Goal: Use online tool/utility: Utilize a website feature to perform a specific function

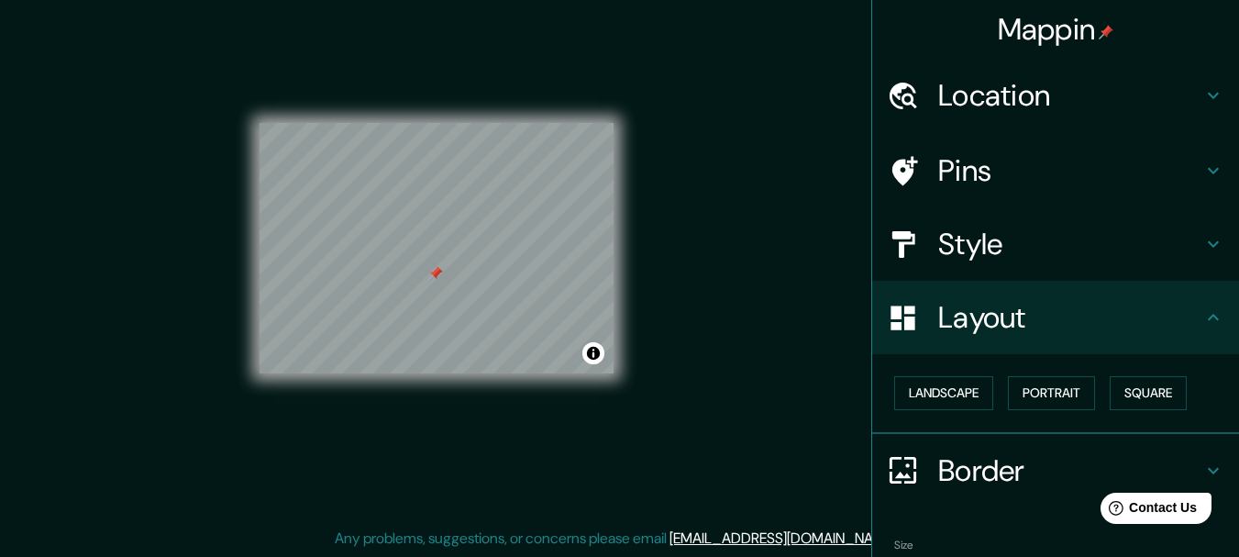
scroll to position [103, 0]
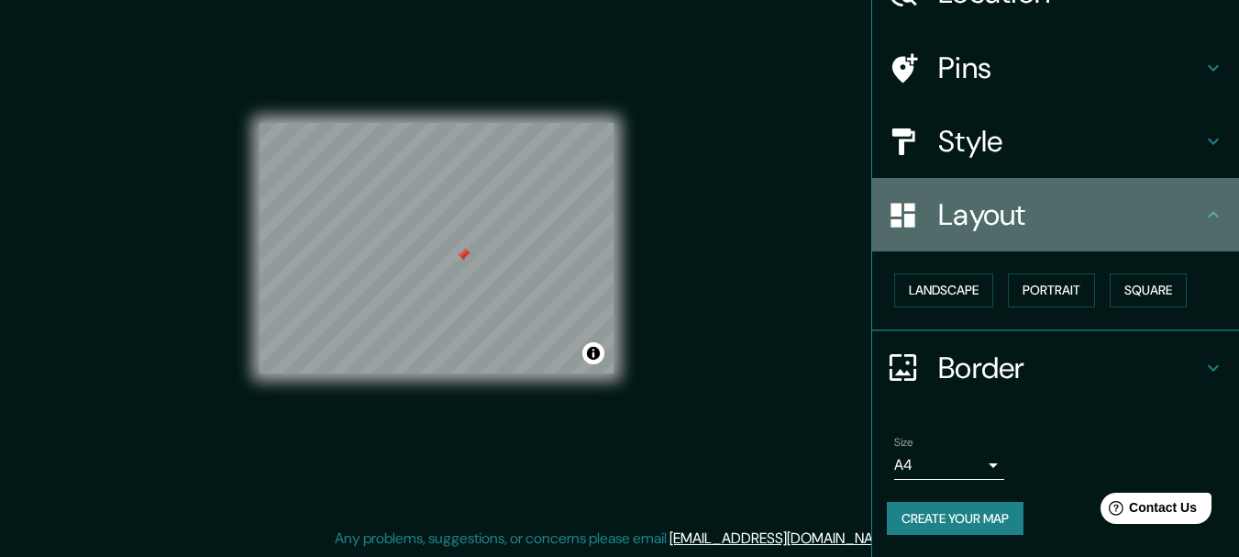
click at [1077, 231] on h4 "Layout" at bounding box center [1070, 214] width 264 height 37
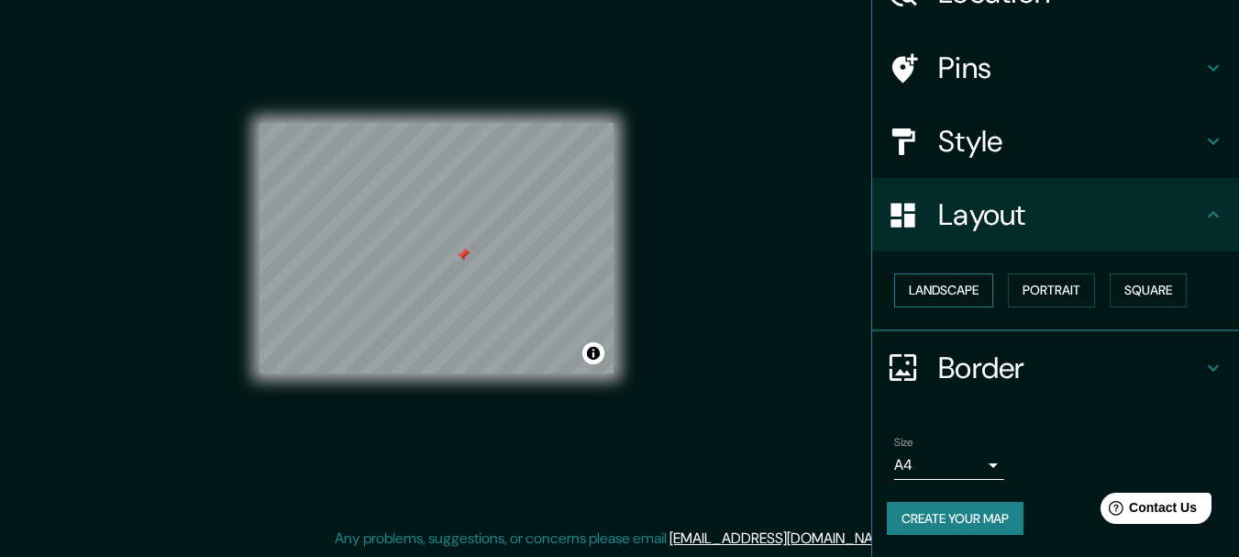
click at [965, 284] on button "Landscape" at bounding box center [943, 290] width 99 height 34
click at [1039, 288] on button "Portrait" at bounding box center [1051, 290] width 87 height 34
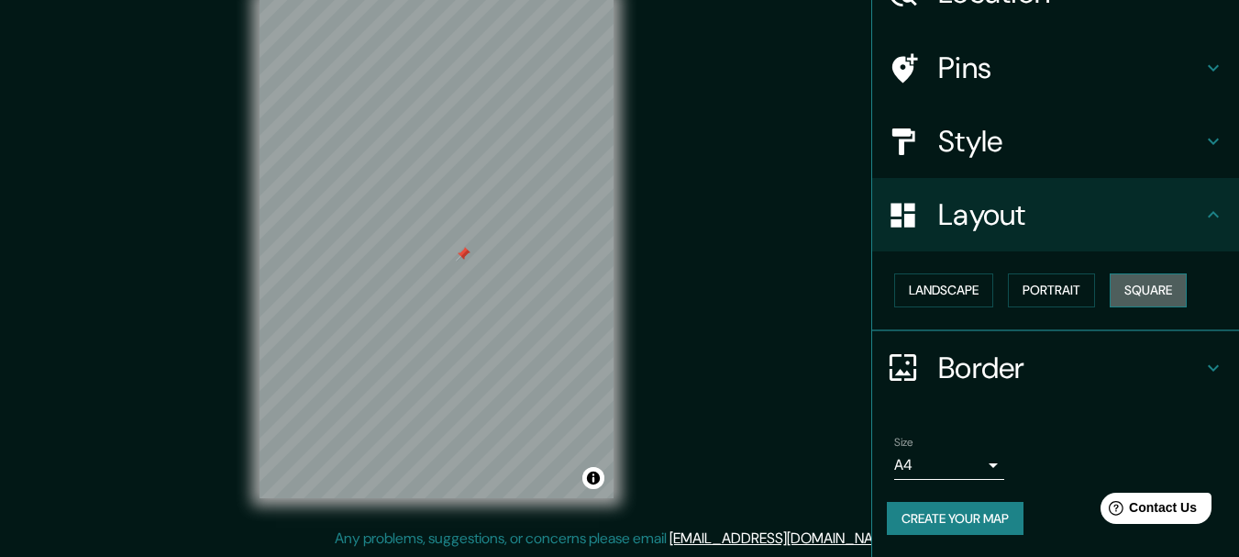
click at [1129, 286] on button "Square" at bounding box center [1148, 290] width 77 height 34
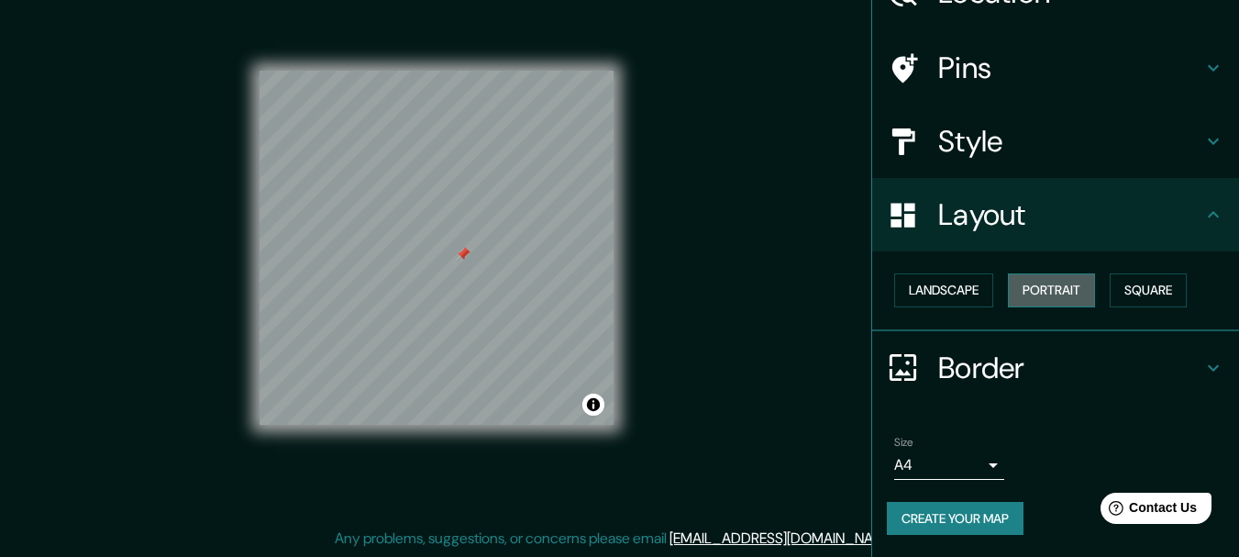
click at [1056, 299] on button "Portrait" at bounding box center [1051, 290] width 87 height 34
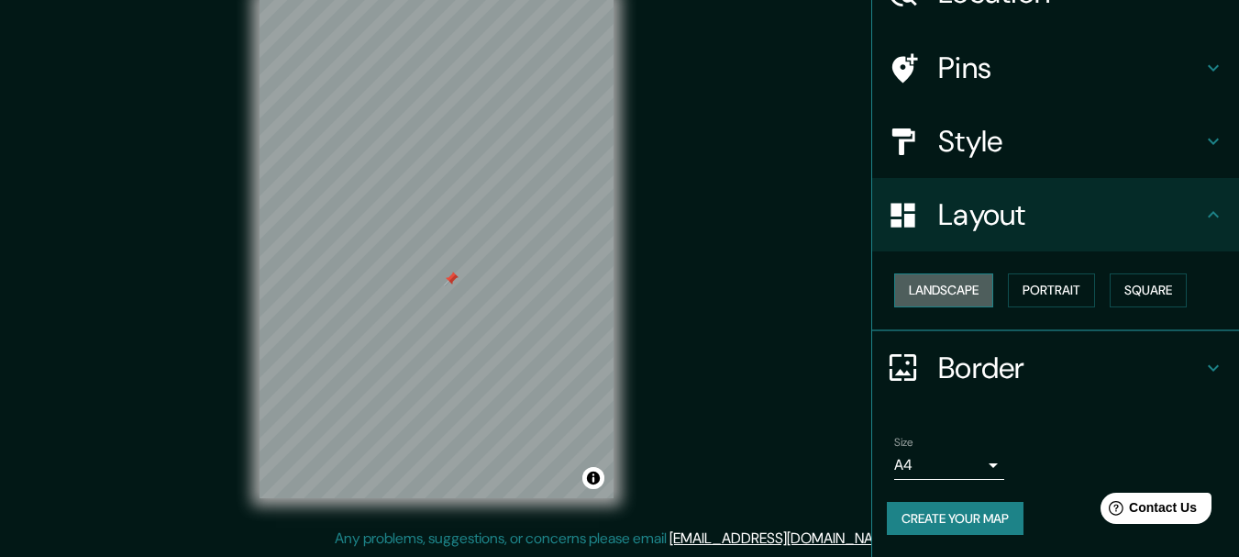
click at [953, 296] on button "Landscape" at bounding box center [943, 290] width 99 height 34
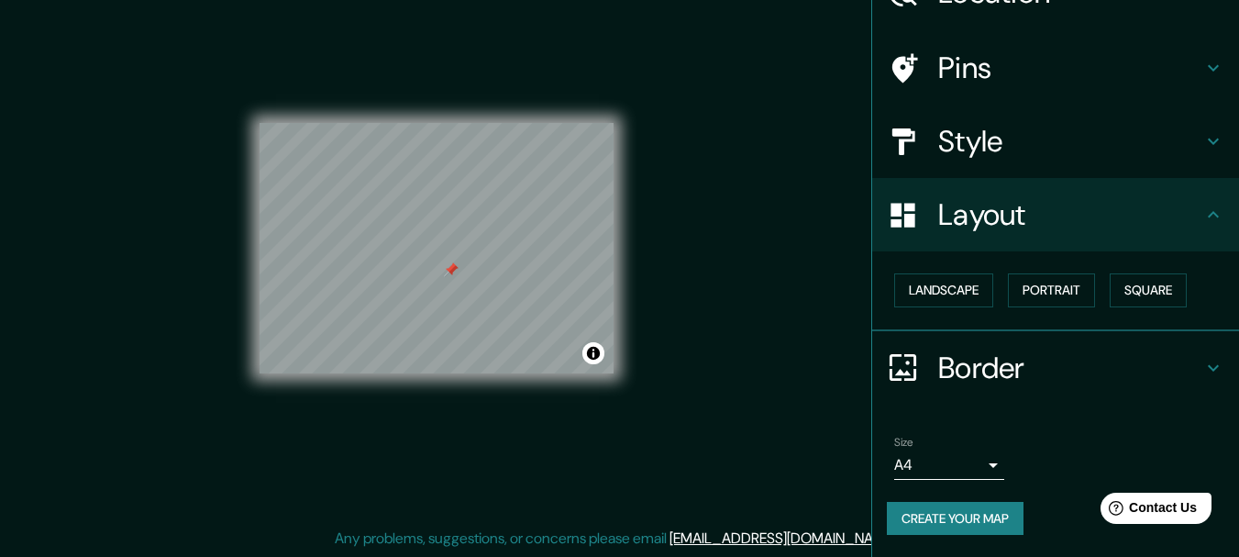
click at [961, 156] on h4 "Style" at bounding box center [1070, 141] width 264 height 37
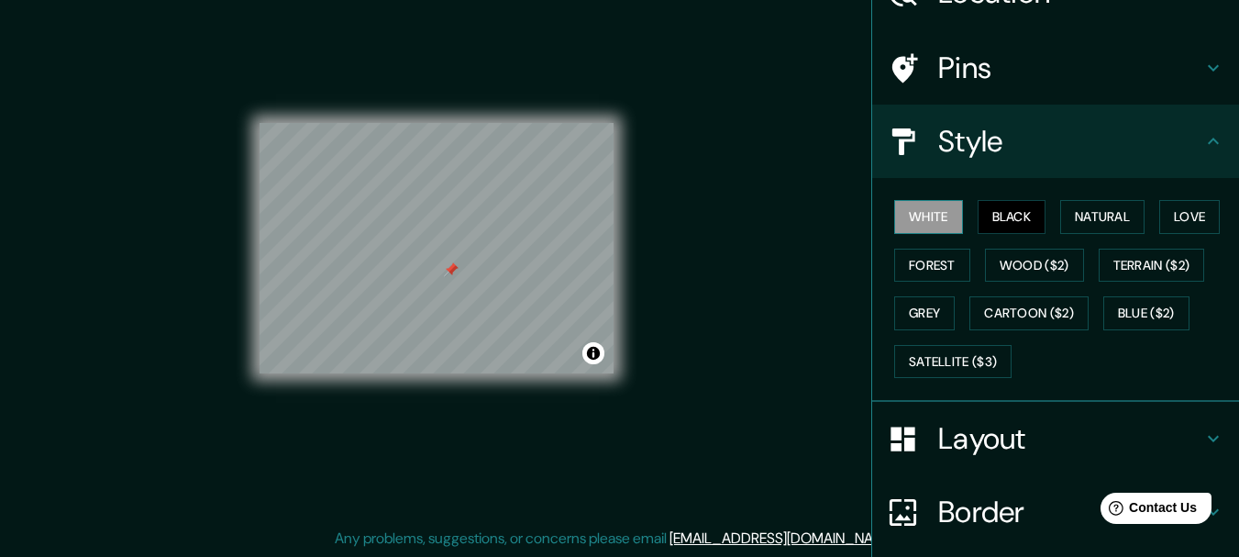
click at [912, 215] on button "White" at bounding box center [928, 217] width 69 height 34
click at [953, 355] on button "Satellite ($3)" at bounding box center [952, 362] width 117 height 34
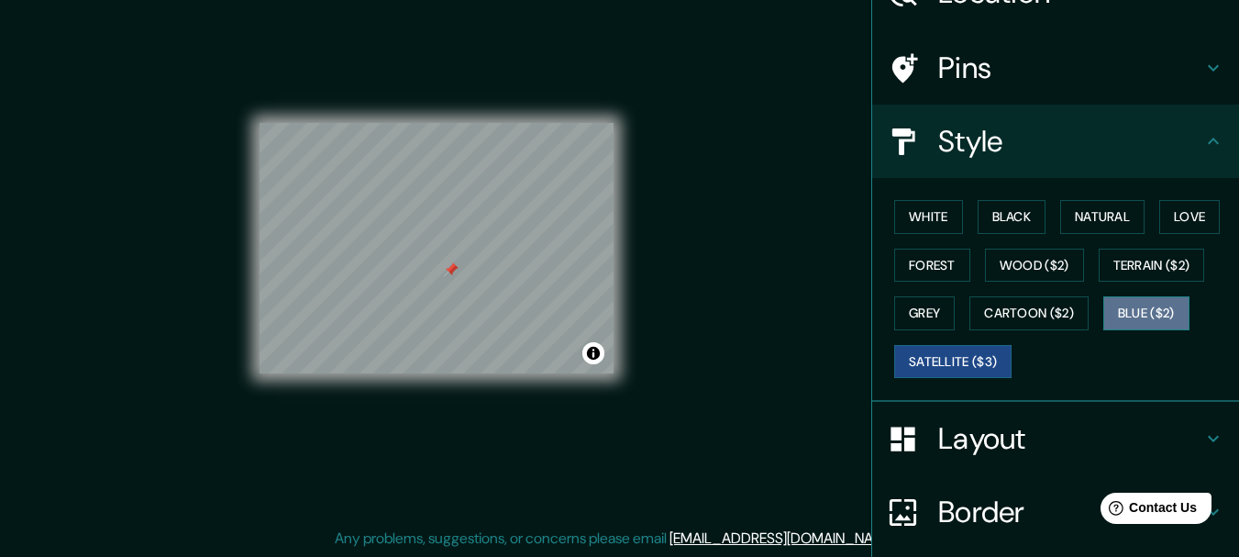
click at [1132, 318] on button "Blue ($2)" at bounding box center [1146, 313] width 86 height 34
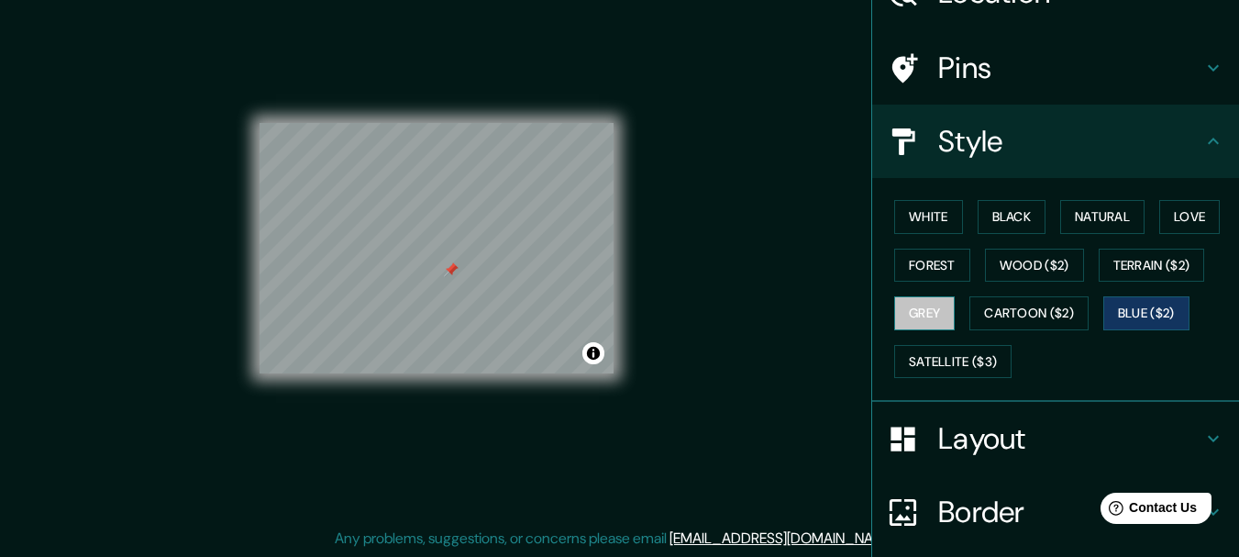
click at [923, 313] on button "Grey" at bounding box center [924, 313] width 61 height 34
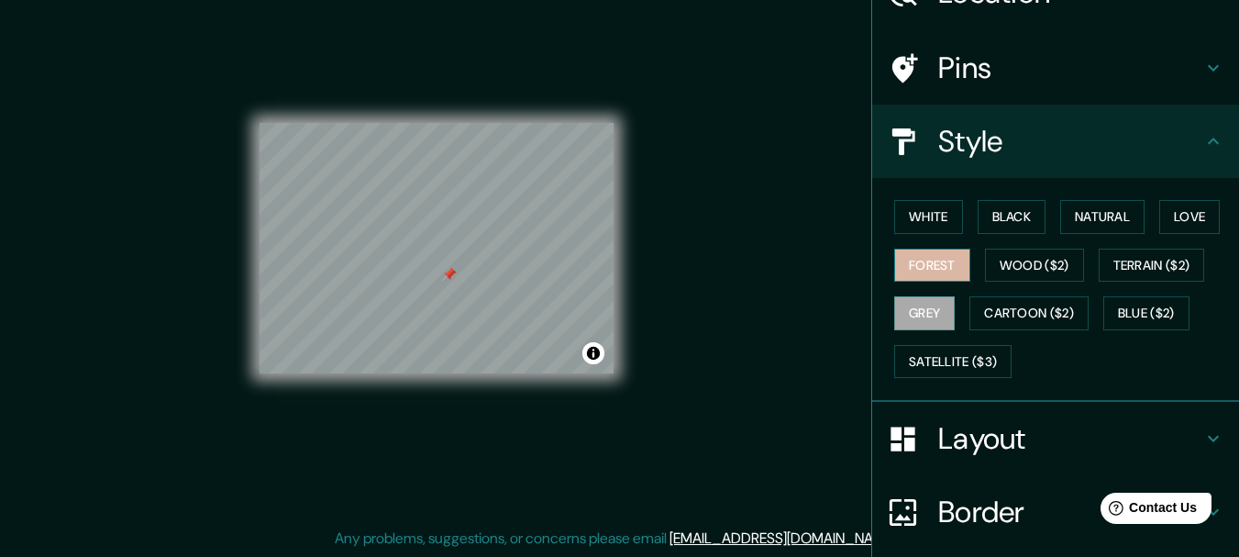
click at [933, 260] on button "Forest" at bounding box center [932, 266] width 76 height 34
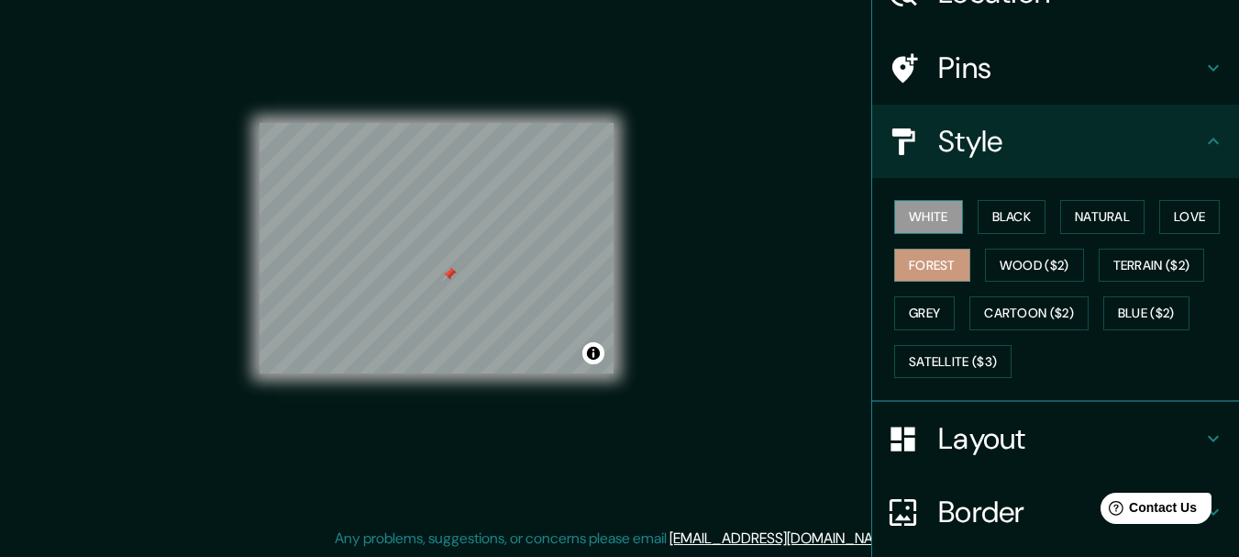
click at [933, 225] on button "White" at bounding box center [928, 217] width 69 height 34
click at [988, 215] on button "Black" at bounding box center [1012, 217] width 69 height 34
click at [940, 220] on button "White" at bounding box center [928, 217] width 69 height 34
click at [1074, 215] on button "Natural" at bounding box center [1102, 217] width 84 height 34
